Goal: Task Accomplishment & Management: Use online tool/utility

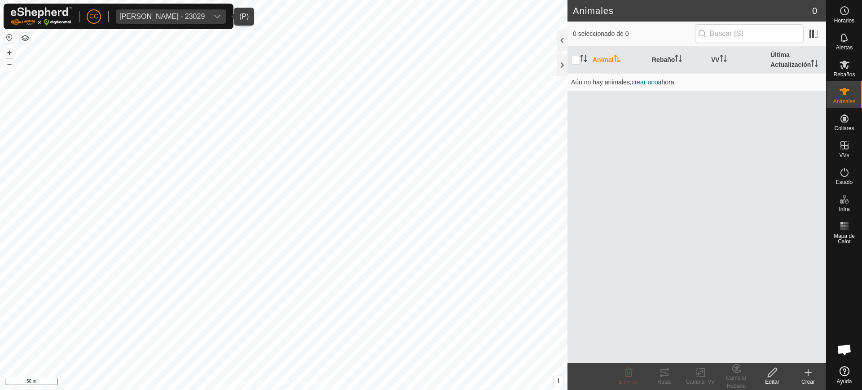
scroll to position [699, 0]
click at [199, 16] on div "[PERSON_NAME] - 23029" at bounding box center [161, 16] width 85 height 7
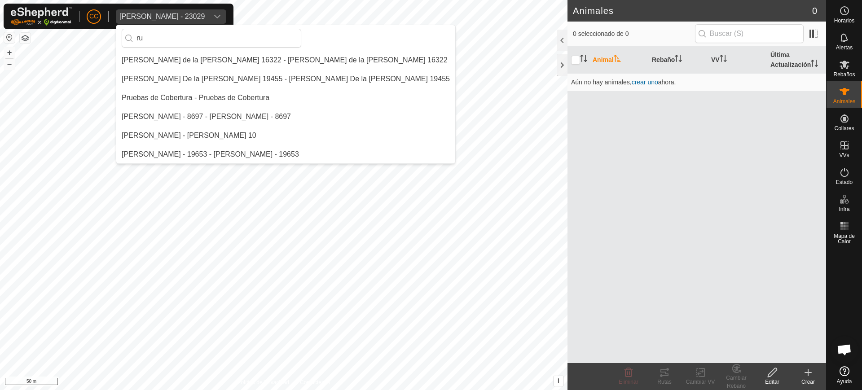
scroll to position [19, 0]
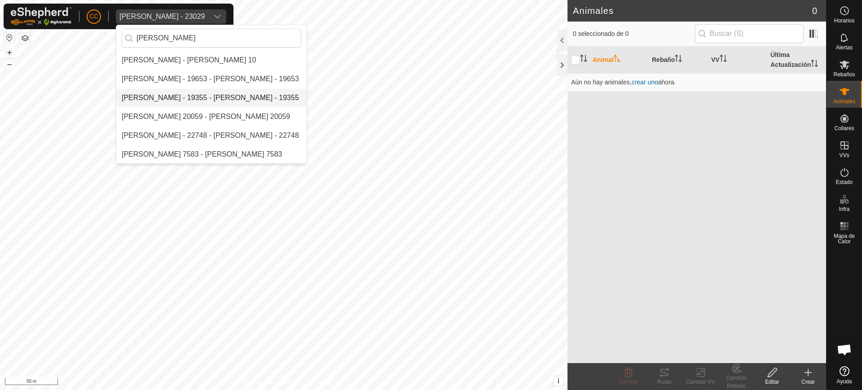
type input "[PERSON_NAME]"
click at [184, 93] on li "[PERSON_NAME] - 19355 - [PERSON_NAME] - 19355" at bounding box center [211, 98] width 190 height 18
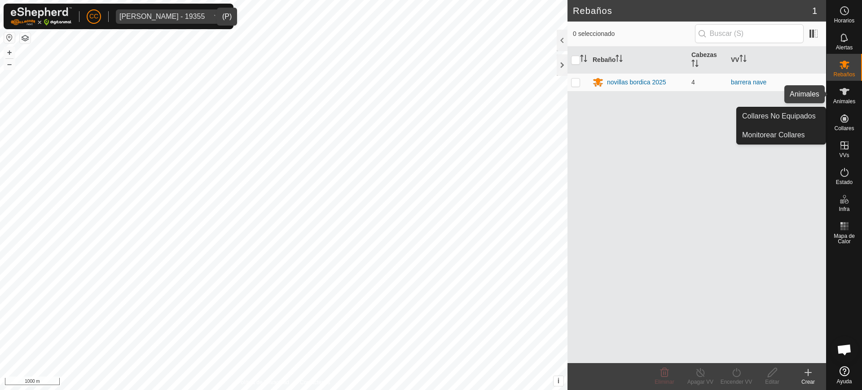
click at [847, 96] on icon at bounding box center [844, 91] width 11 height 11
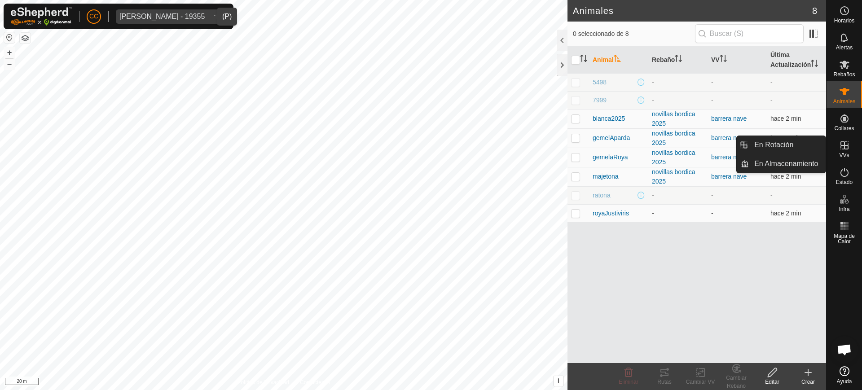
click at [848, 153] on span "VVs" at bounding box center [844, 155] width 10 height 5
click at [793, 146] on link "En Rotación" at bounding box center [787, 145] width 77 height 18
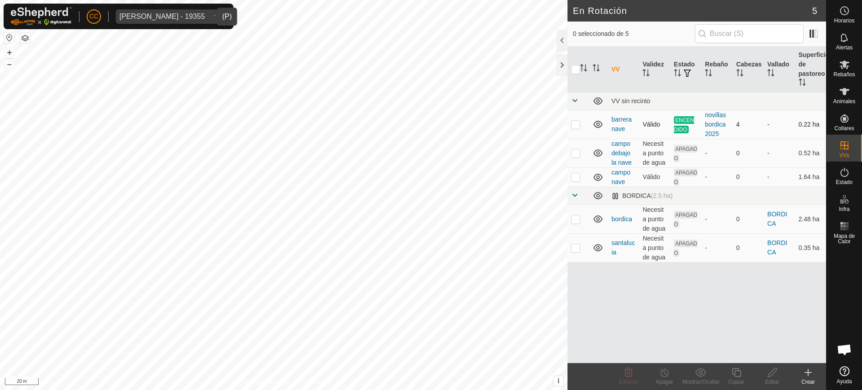
click at [572, 125] on p-checkbox at bounding box center [575, 124] width 9 height 7
checkbox input "true"
click at [739, 378] on div "Copiar" at bounding box center [737, 382] width 36 height 8
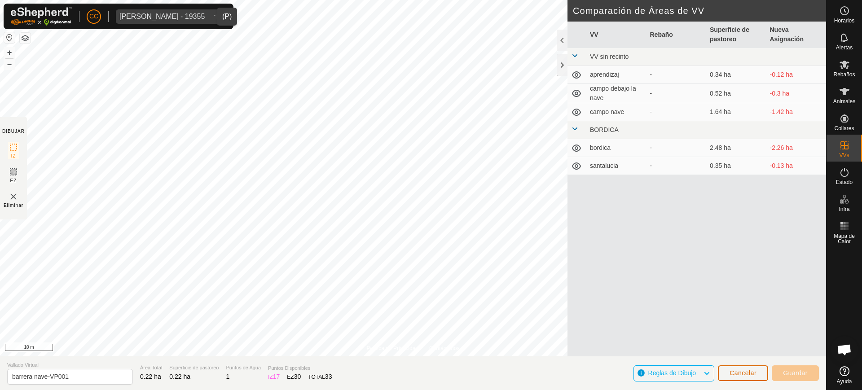
click at [748, 368] on button "Cancelar" at bounding box center [743, 374] width 50 height 16
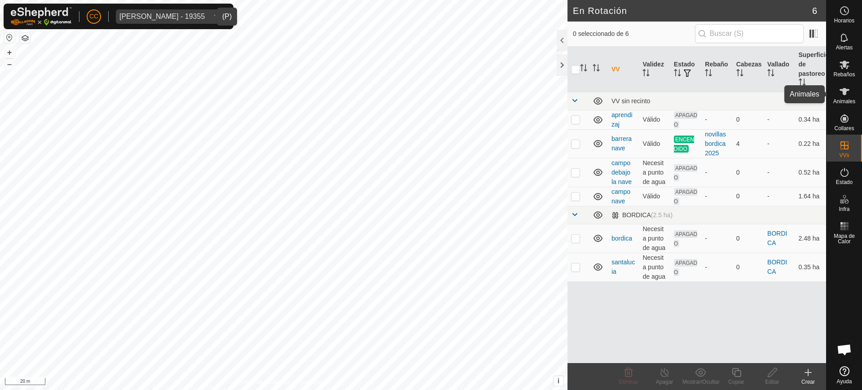
drag, startPoint x: 843, startPoint y: 91, endPoint x: 845, endPoint y: 75, distance: 15.8
click at [843, 91] on icon at bounding box center [845, 91] width 10 height 7
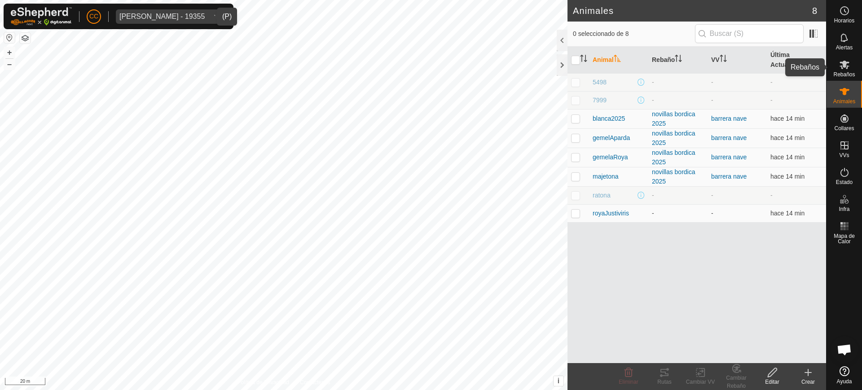
click at [845, 67] on icon at bounding box center [844, 64] width 11 height 11
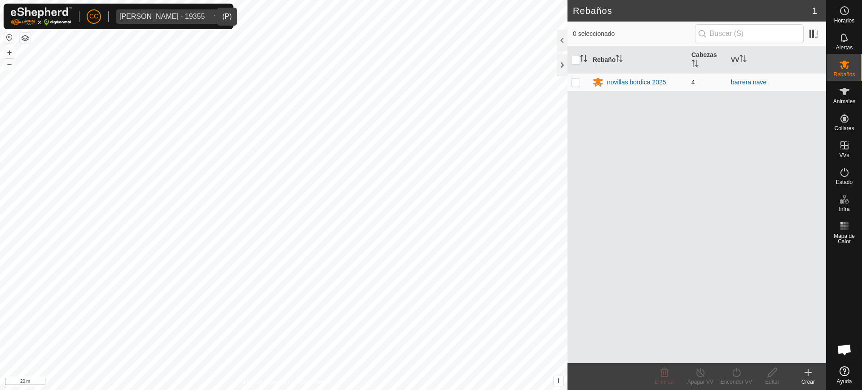
click at [575, 85] on p-checkbox at bounding box center [575, 82] width 9 height 7
checkbox input "true"
click at [740, 374] on icon at bounding box center [737, 372] width 8 height 9
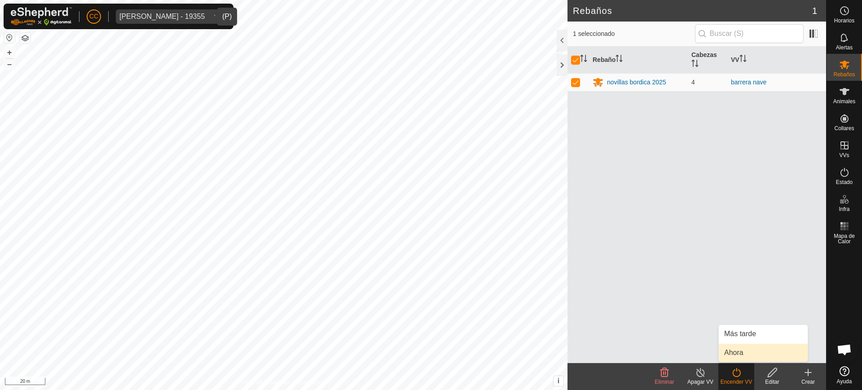
click at [748, 352] on link "Ahora" at bounding box center [763, 353] width 89 height 18
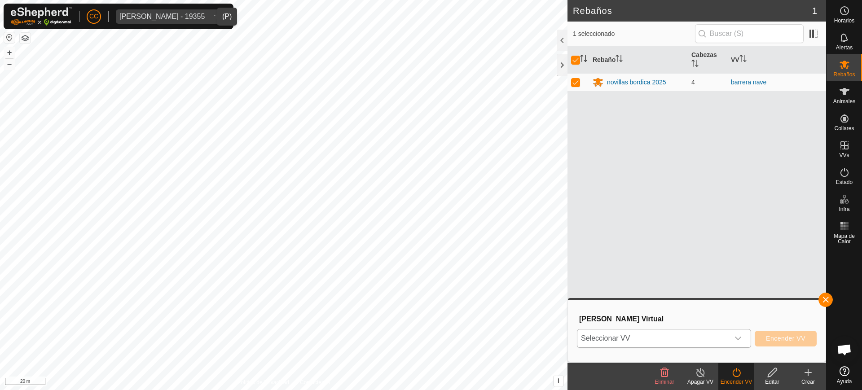
click at [738, 338] on icon "dropdown trigger" at bounding box center [738, 338] width 7 height 7
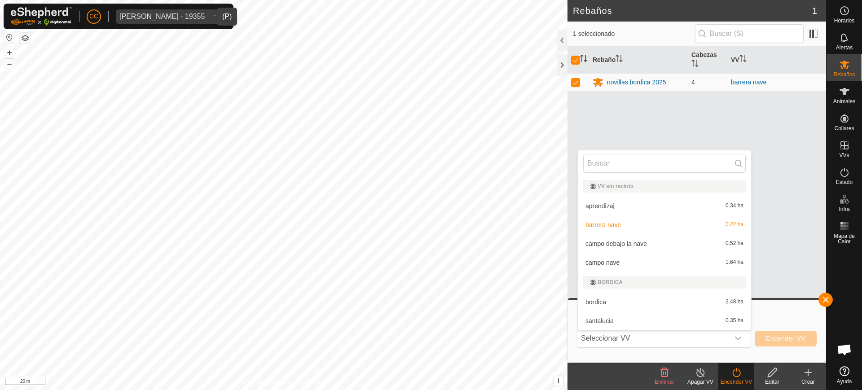
click at [621, 360] on div "[PERSON_NAME] Virtual Seleccionar VV VV sin recinto aprendizaj 0.34 ha barrera …" at bounding box center [697, 331] width 258 height 62
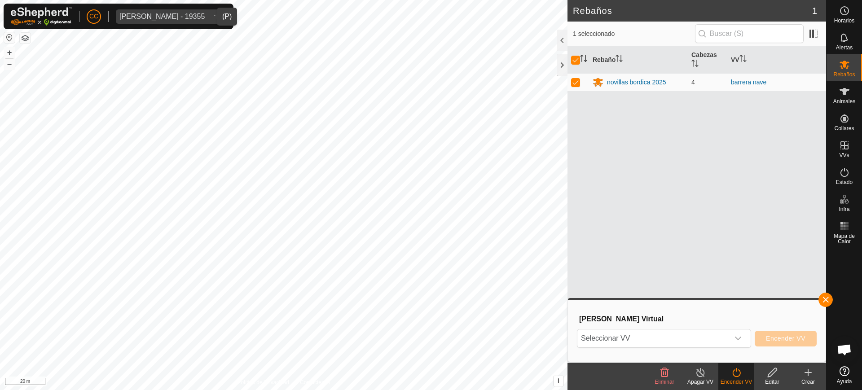
click at [727, 377] on turn-on-svg-icon at bounding box center [737, 372] width 36 height 11
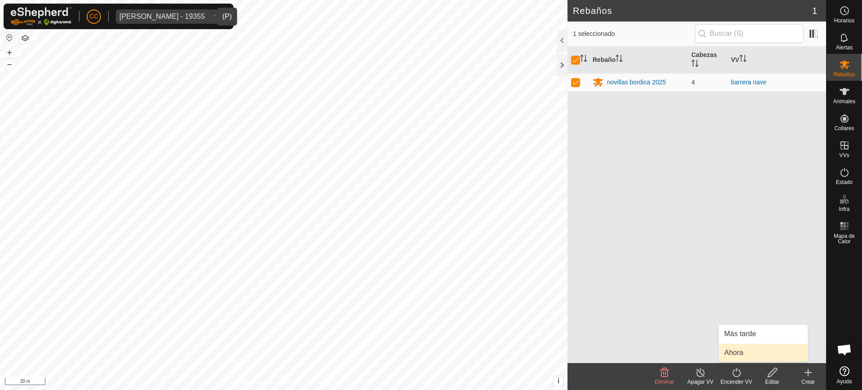
click at [749, 351] on link "Ahora" at bounding box center [763, 353] width 89 height 18
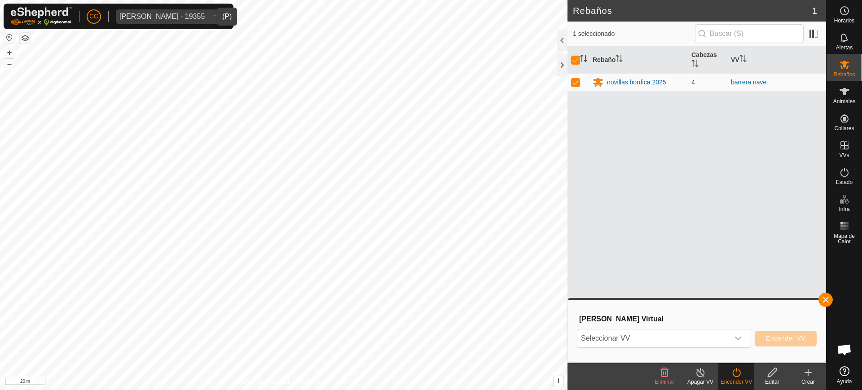
click at [592, 231] on div "Rebaño Cabezas VV novillas bordica 2025 4 barrera nave" at bounding box center [697, 205] width 259 height 317
click at [600, 345] on span "Seleccionar VV" at bounding box center [654, 339] width 152 height 18
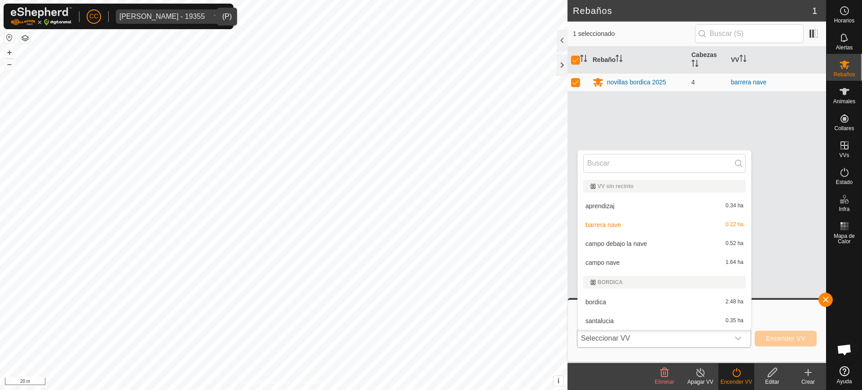
click at [605, 207] on li "aprendizaj 0.34 ha" at bounding box center [664, 206] width 173 height 18
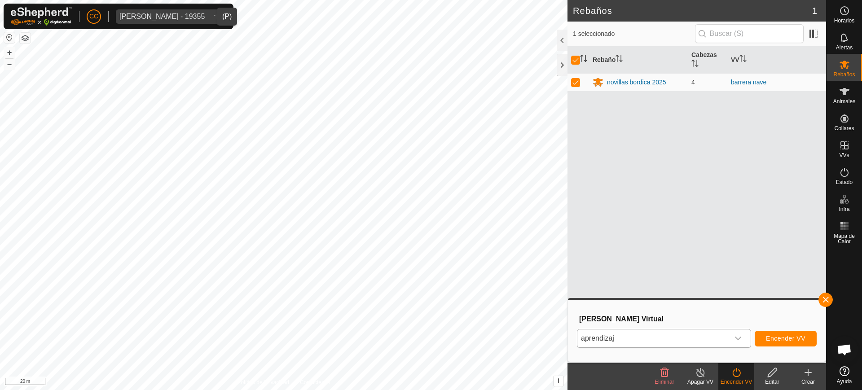
click at [709, 254] on div "Rebaño Cabezas VV novillas bordica 2025 4 barrera nave" at bounding box center [697, 205] width 259 height 317
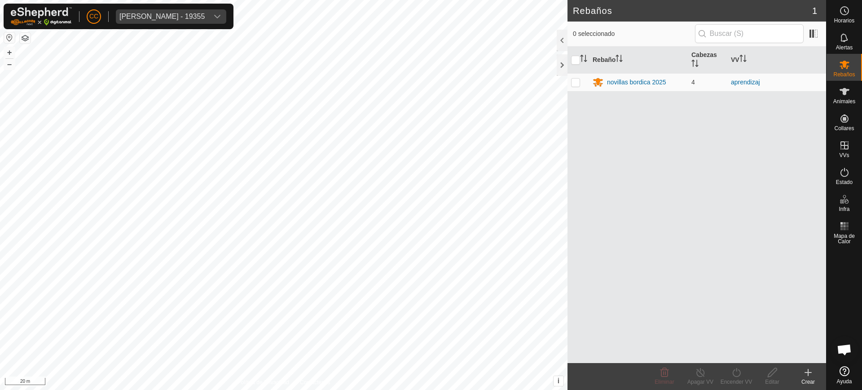
scroll to position [699, 0]
